Goal: Task Accomplishment & Management: Complete application form

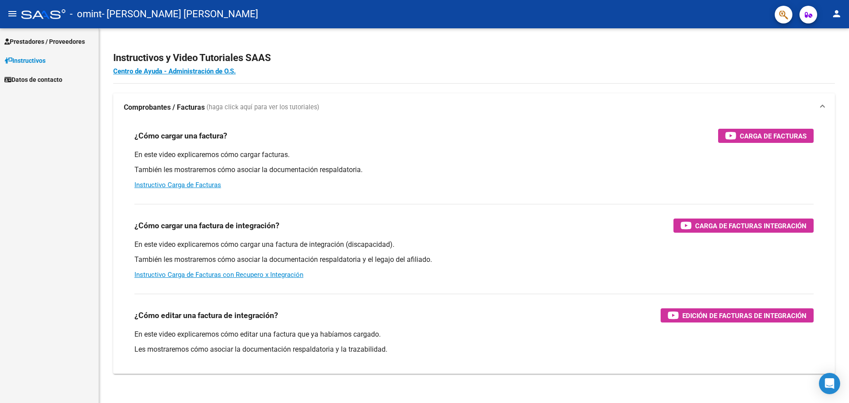
click at [60, 46] on link "Prestadores / Proveedores" at bounding box center [49, 41] width 99 height 19
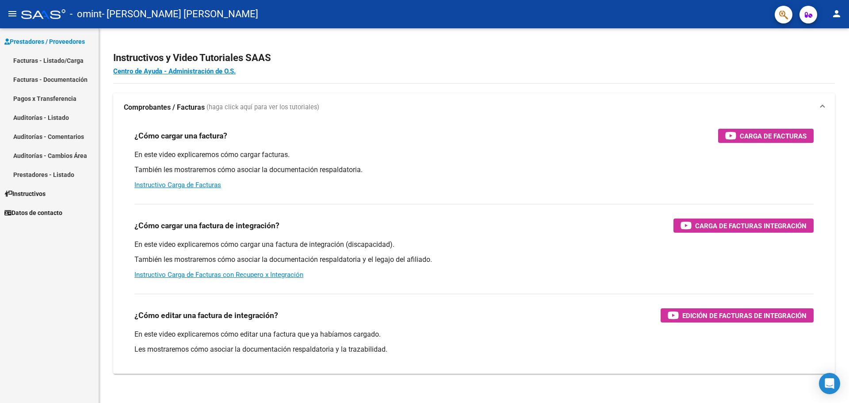
click at [61, 59] on link "Facturas - Listado/Carga" at bounding box center [49, 60] width 99 height 19
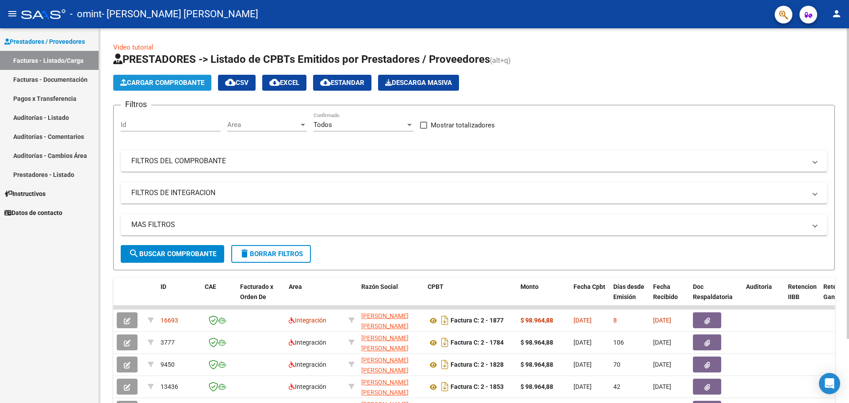
click at [204, 84] on span "Cargar Comprobante" at bounding box center [162, 83] width 84 height 8
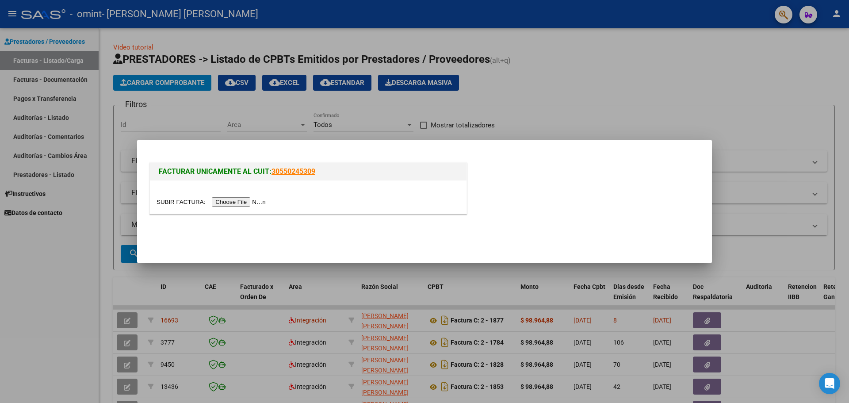
click at [261, 200] on input "file" at bounding box center [213, 201] width 112 height 9
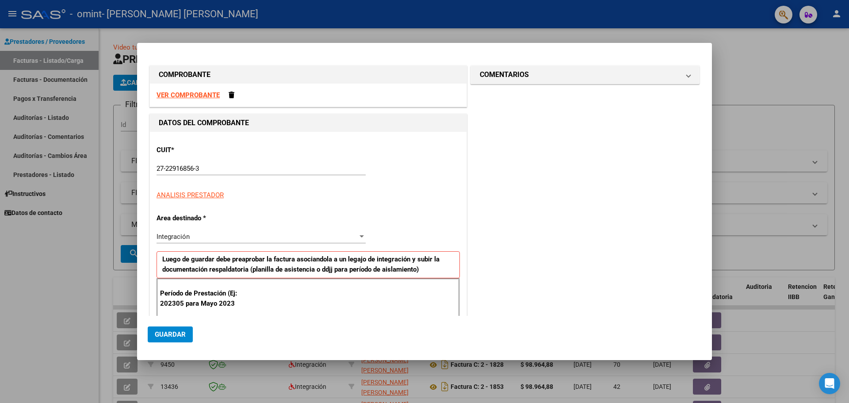
click at [234, 95] on div "VER COMPROBANTE" at bounding box center [308, 95] width 317 height 23
click at [229, 98] on span at bounding box center [232, 95] width 6 height 7
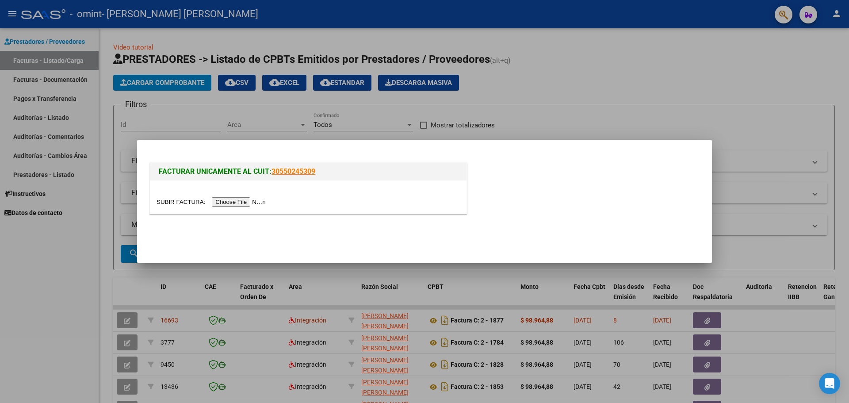
click at [327, 126] on div at bounding box center [424, 201] width 849 height 403
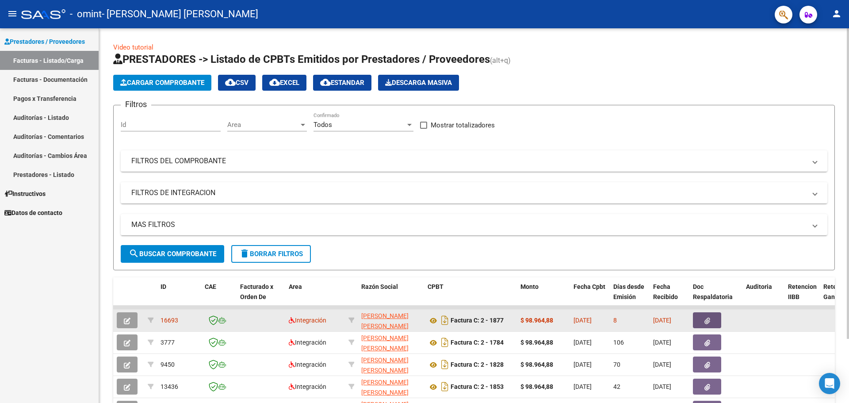
click at [705, 321] on icon "button" at bounding box center [708, 321] width 6 height 7
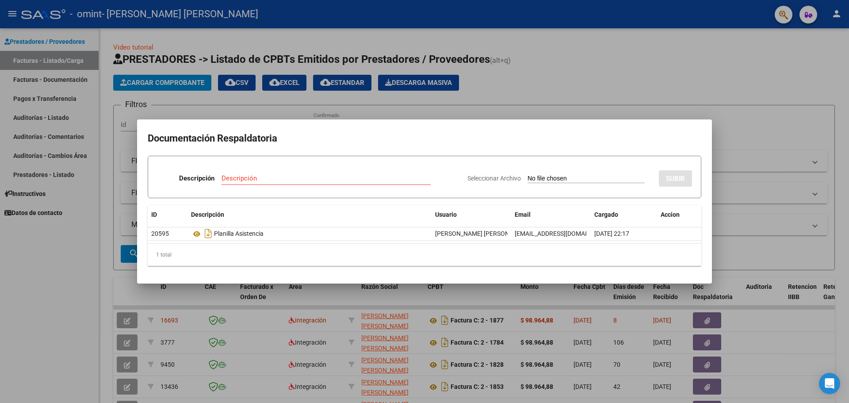
click at [529, 180] on input "Seleccionar Archivo" at bounding box center [586, 179] width 117 height 8
type input "C:\fakepath\OMINT fact [DATE] y [DATE].pdf"
click at [283, 180] on input "Descripción" at bounding box center [301, 178] width 174 height 8
click at [272, 178] on input "Recibo" at bounding box center [301, 178] width 174 height 8
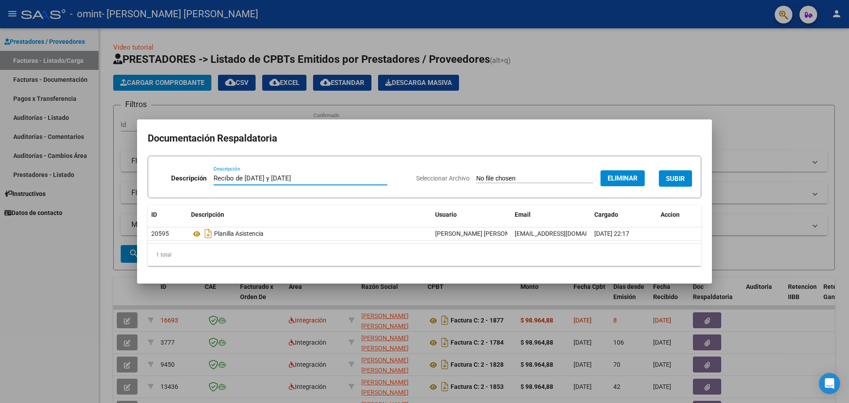
type input "Recibo de [DATE] y [DATE]"
click at [368, 188] on div "Recibo de [DATE] y [DATE] Descripción" at bounding box center [301, 183] width 174 height 22
click at [682, 176] on span "SUBIR" at bounding box center [675, 179] width 19 height 8
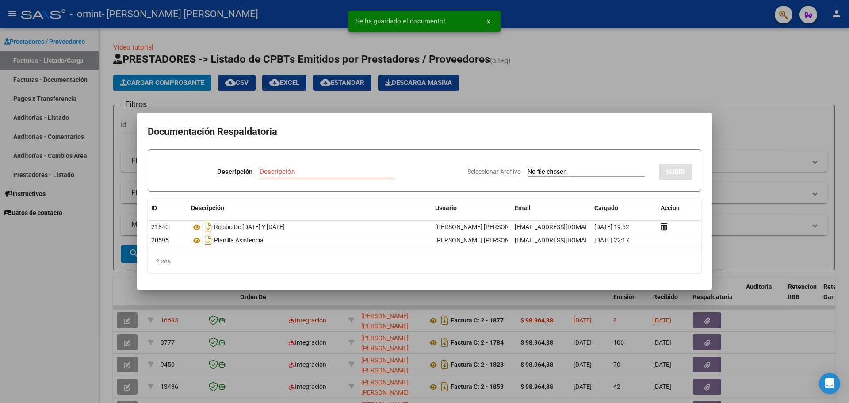
click at [513, 170] on app-file-uploader "Seleccionar Archivo" at bounding box center [559, 172] width 184 height 8
click at [531, 171] on input "Seleccionar Archivo" at bounding box center [586, 172] width 117 height 8
type input "C:\fakepath\OMINT Fact 1828.pdf"
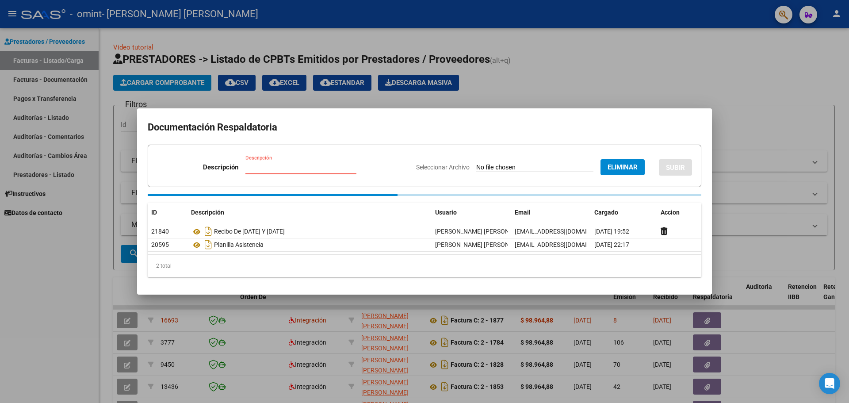
click at [303, 165] on input "Descripción" at bounding box center [300, 167] width 111 height 8
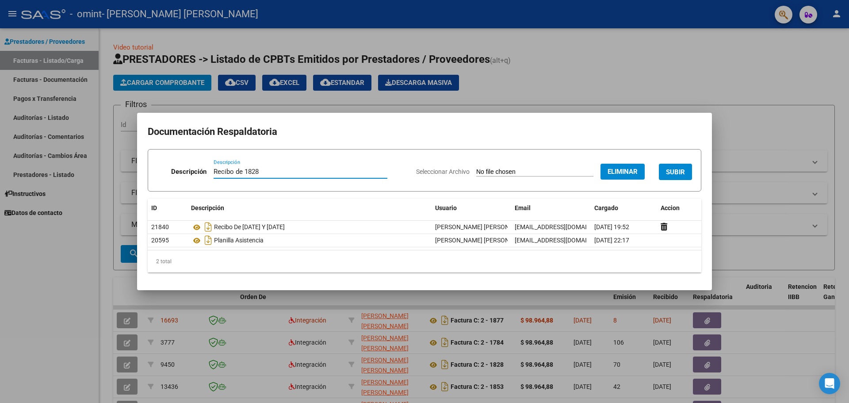
click at [245, 169] on input "Recibo de 1828" at bounding box center [301, 172] width 174 height 8
click at [256, 168] on input "Recibo de FACTURA 1828" at bounding box center [301, 172] width 174 height 8
click at [254, 170] on input "Recibo de FACTURA 1828" at bounding box center [301, 172] width 174 height 8
click at [256, 170] on input "Recibo de FACTURA 1828" at bounding box center [301, 172] width 174 height 8
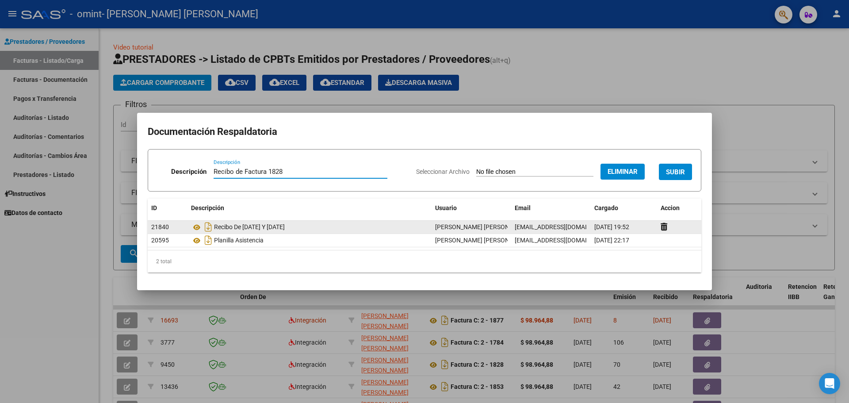
type input "Recibo de Factura 1828"
click at [250, 223] on div "Recibo De [DATE] Y [DATE]" at bounding box center [309, 227] width 237 height 14
click at [244, 228] on div "Recibo De [DATE] Y [DATE]" at bounding box center [309, 227] width 237 height 14
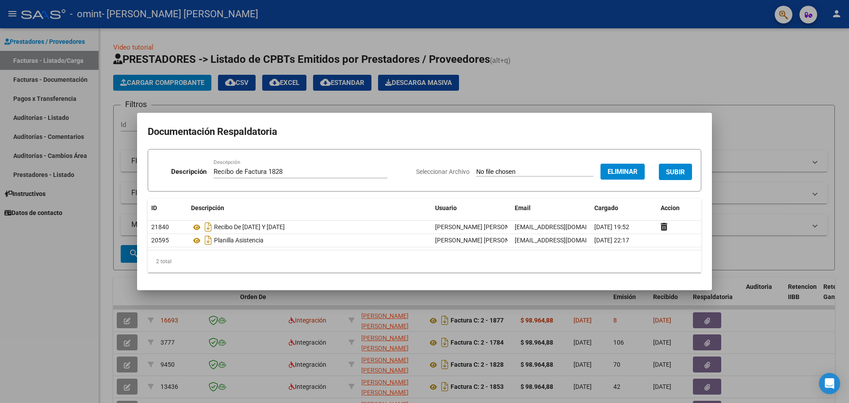
click at [665, 171] on button "SUBIR" at bounding box center [675, 172] width 33 height 16
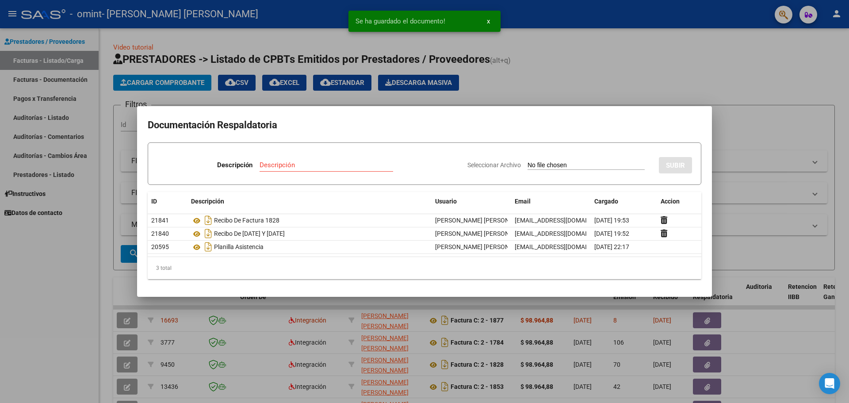
click at [101, 270] on div at bounding box center [424, 201] width 849 height 403
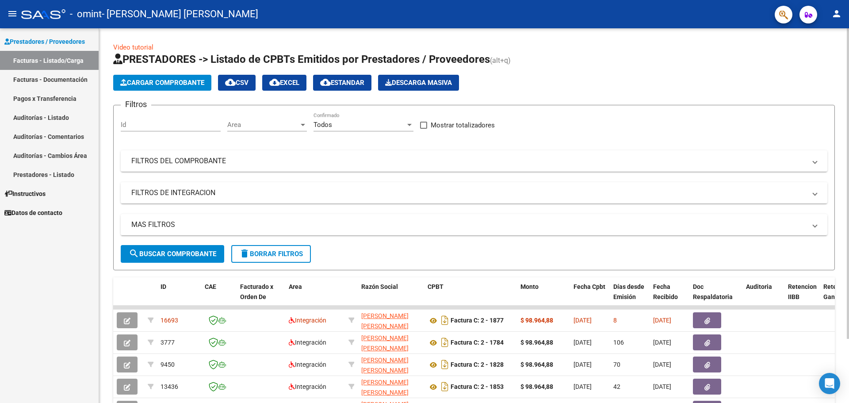
scroll to position [77, 0]
